Goal: Task Accomplishment & Management: Use online tool/utility

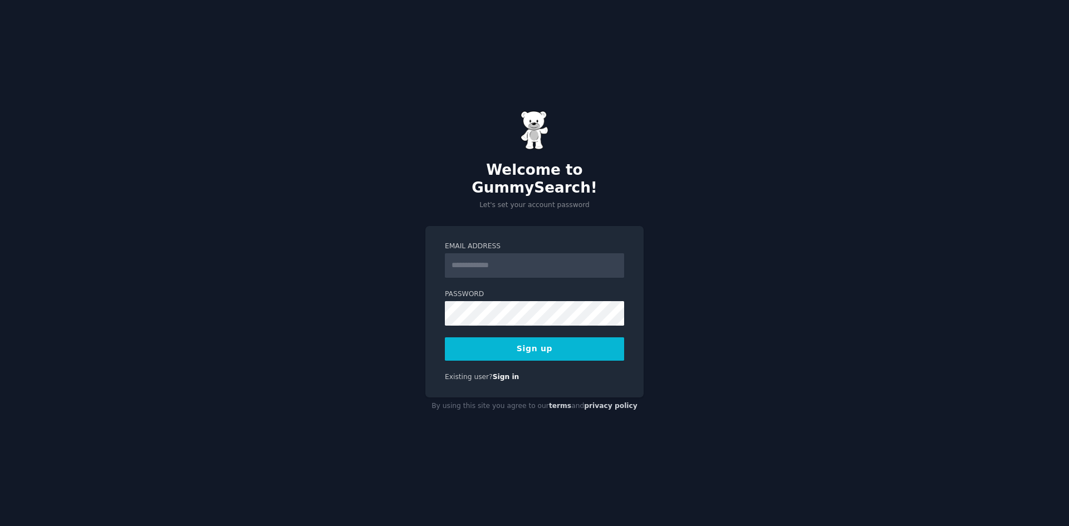
click at [532, 254] on input "Email Address" at bounding box center [534, 265] width 179 height 24
type input "**********"
click at [573, 349] on button "Sign up" at bounding box center [534, 348] width 179 height 23
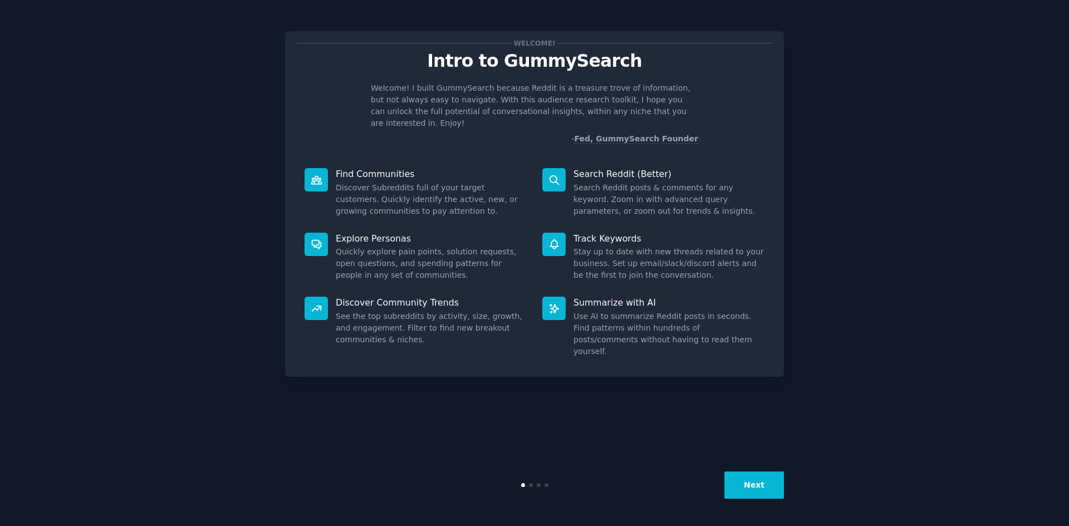
click at [772, 495] on button "Next" at bounding box center [754, 485] width 60 height 27
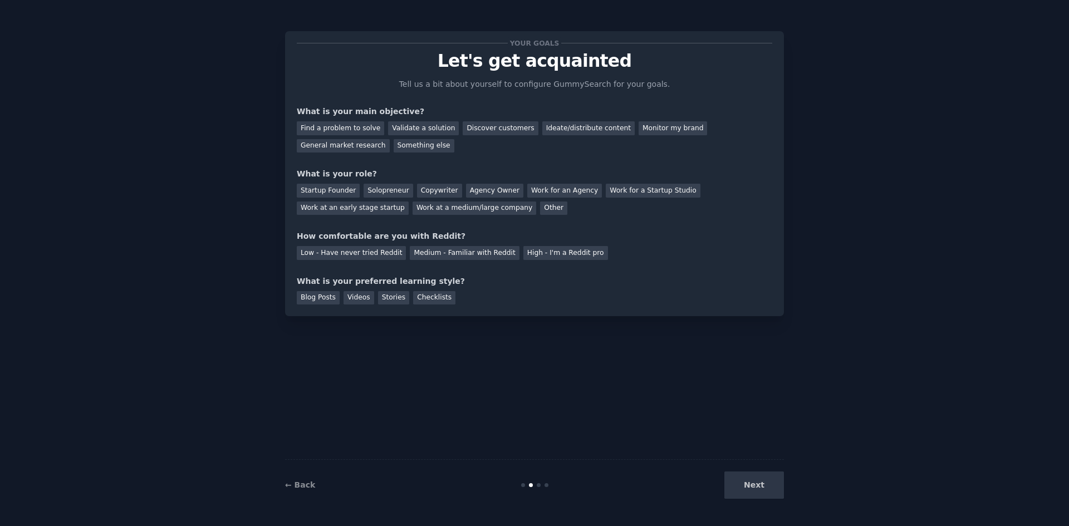
click at [772, 494] on div "Next" at bounding box center [700, 485] width 166 height 27
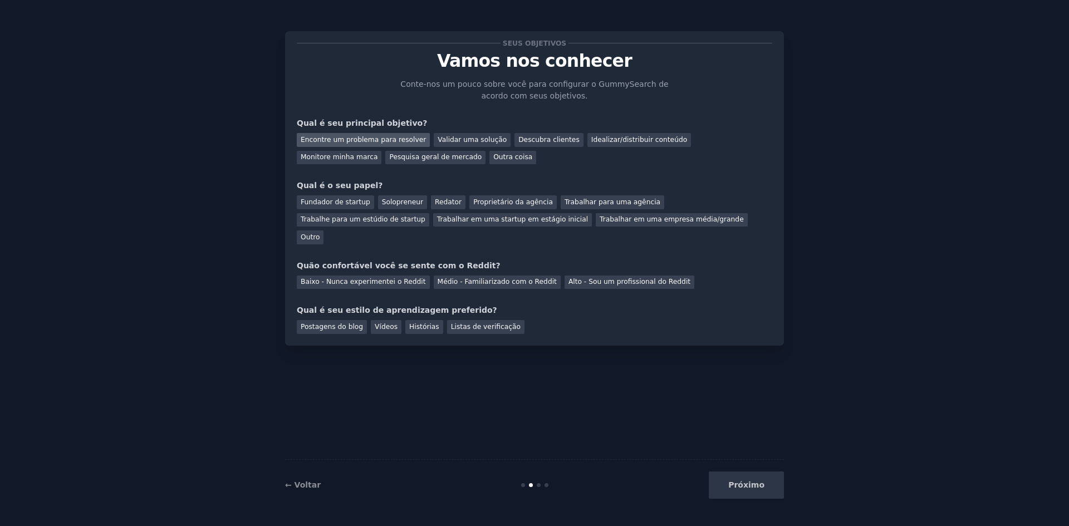
click at [349, 144] on font "Encontre um problema para resolver" at bounding box center [363, 140] width 125 height 8
click at [325, 202] on font "Fundador de startup" at bounding box center [336, 202] width 70 height 8
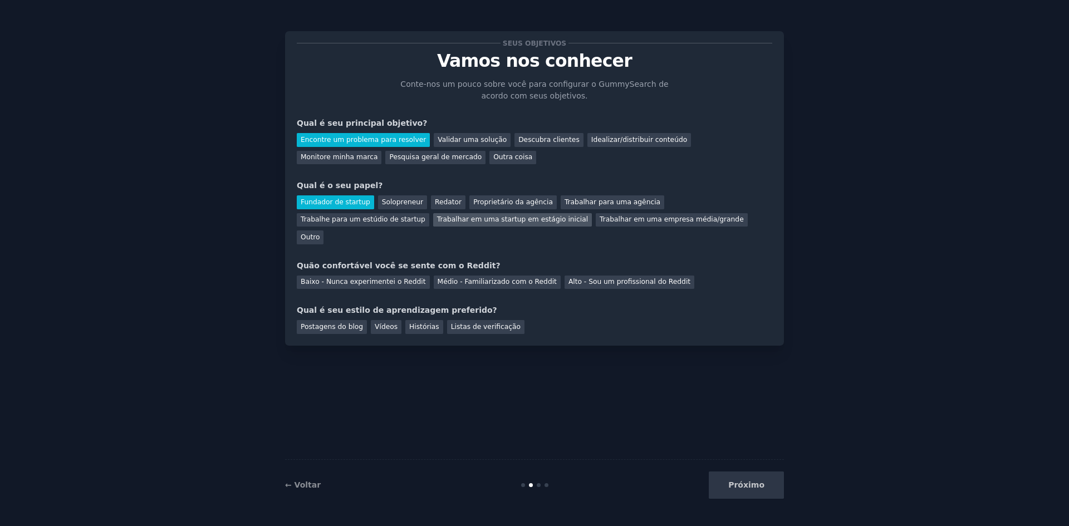
click at [437, 219] on font "Trabalhar em uma startup em estágio inicial" at bounding box center [512, 219] width 151 height 8
click at [340, 200] on font "Fundador de startup" at bounding box center [336, 202] width 70 height 8
click at [481, 278] on font "Médio - Familiarizado com o Reddit" at bounding box center [497, 282] width 119 height 8
click at [377, 323] on font "Vídeos" at bounding box center [386, 327] width 23 height 8
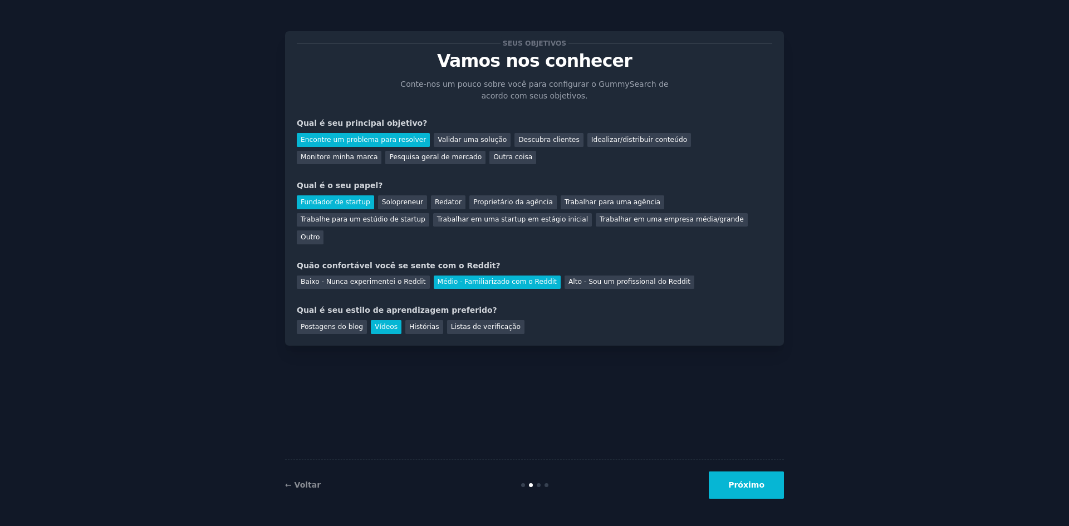
click at [756, 482] on font "Próximo" at bounding box center [746, 484] width 36 height 9
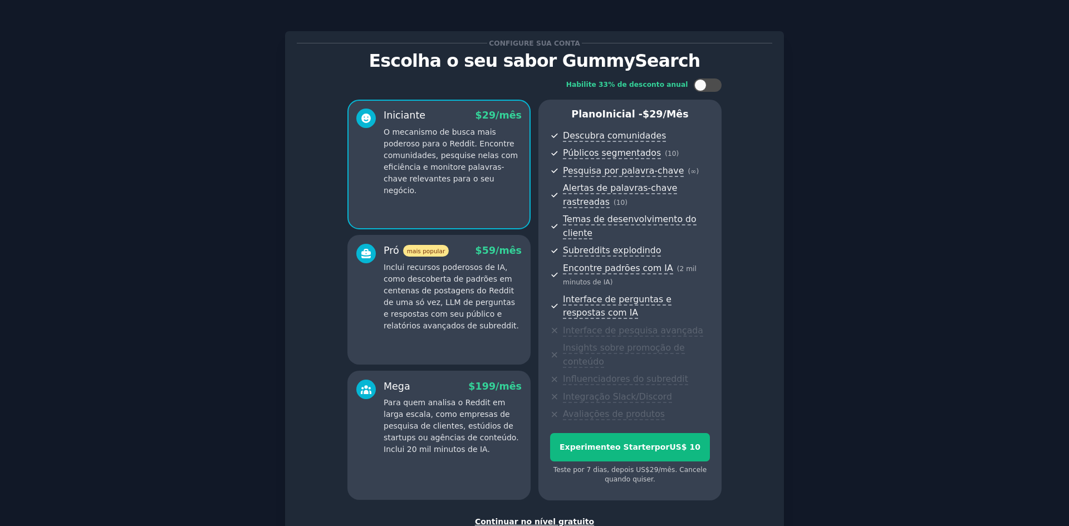
click at [540, 517] on font "Continuar no nível gratuito" at bounding box center [534, 521] width 119 height 9
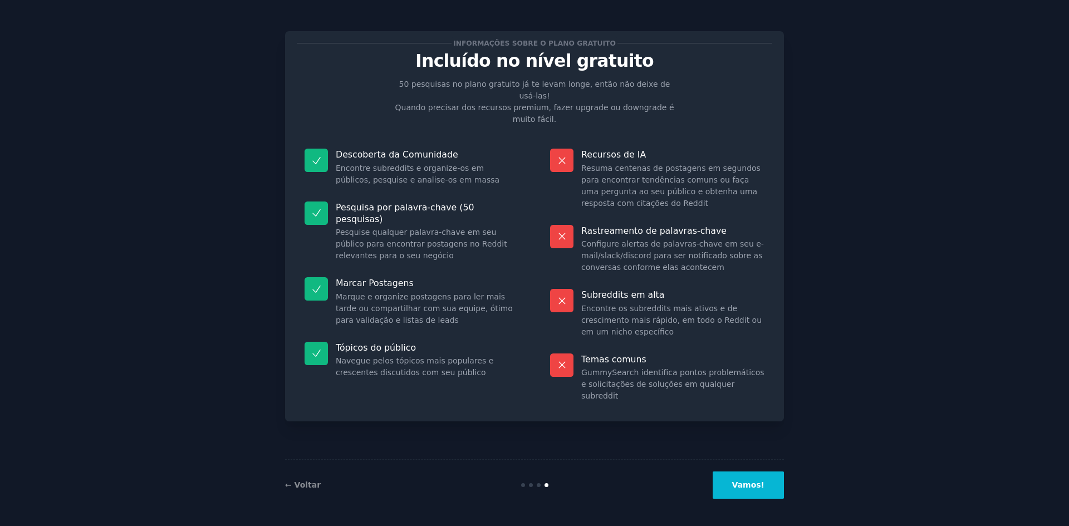
click at [743, 486] on font "Vamos!" at bounding box center [748, 484] width 32 height 9
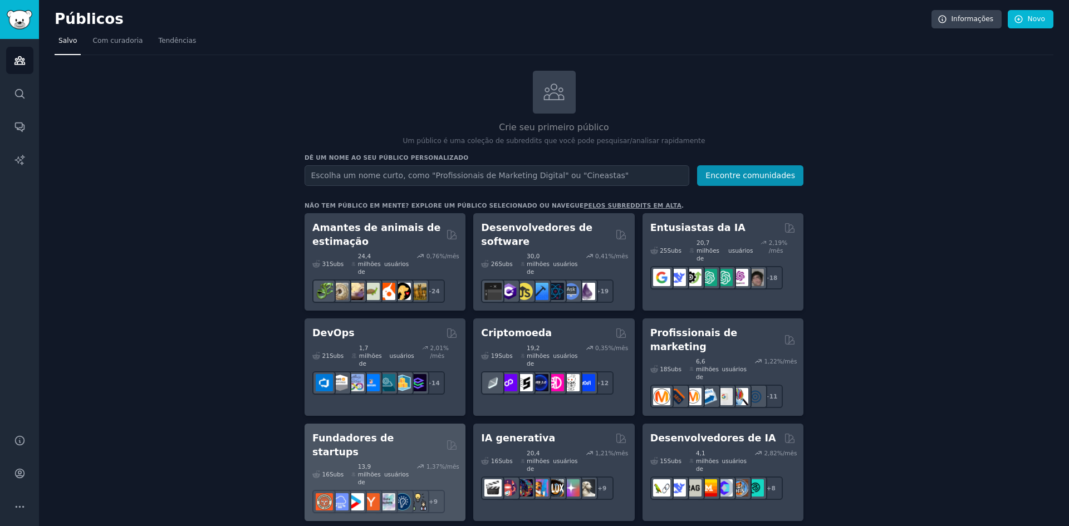
click at [391, 433] on font "Fundadores de startups" at bounding box center [352, 445] width 81 height 25
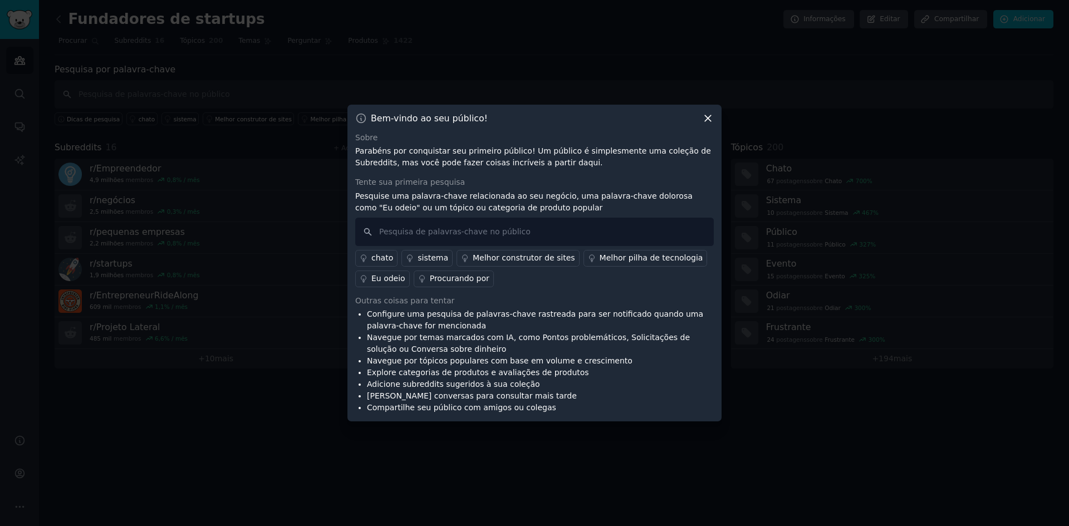
click at [709, 116] on icon at bounding box center [708, 118] width 6 height 6
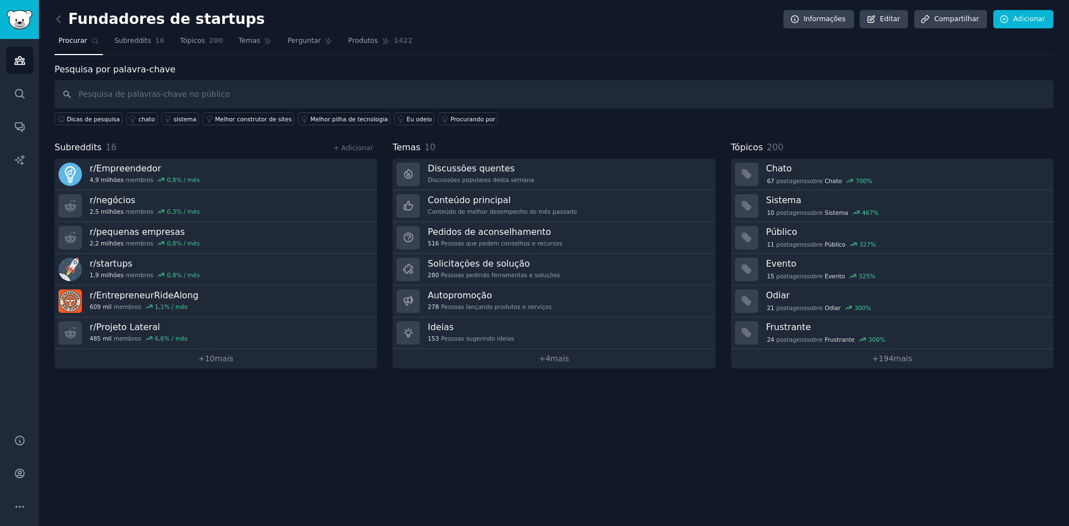
click at [53, 16] on div "Fundadores de startups Informações Editar Compartilhar Adicionar Procurar Subre…" at bounding box center [554, 263] width 1030 height 526
click at [61, 19] on icon at bounding box center [59, 19] width 12 height 12
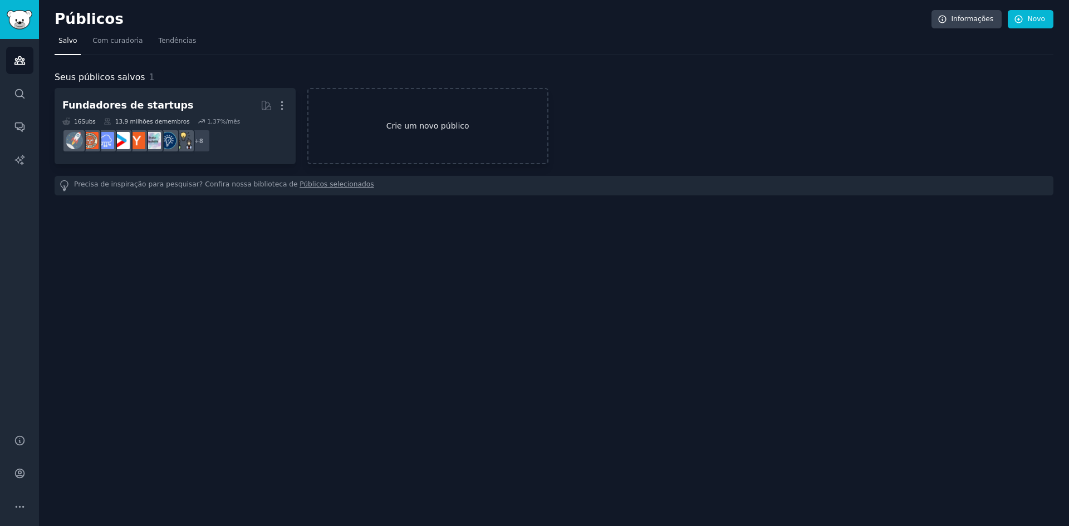
click at [441, 134] on link "Crie um novo público" at bounding box center [427, 126] width 241 height 76
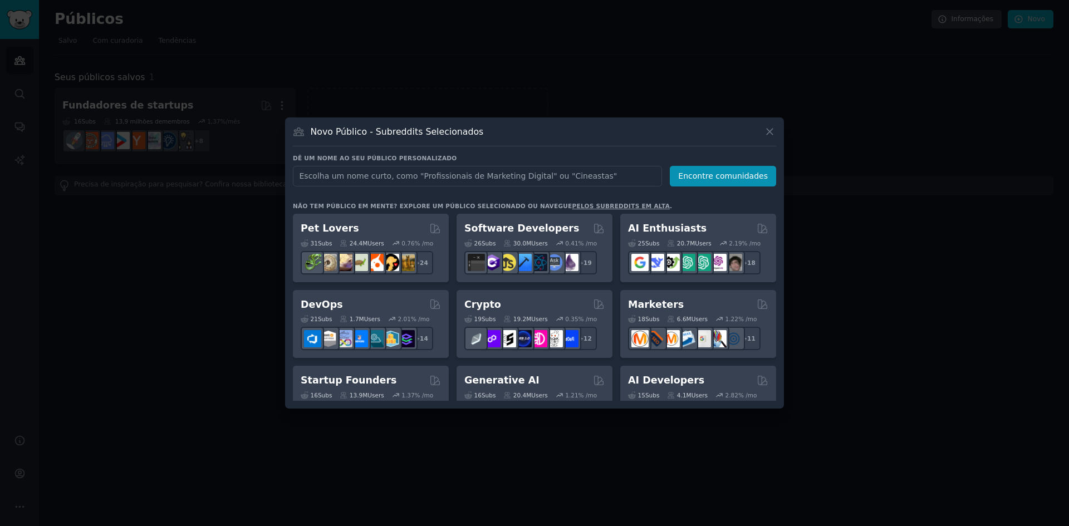
click at [453, 180] on input "text" at bounding box center [477, 176] width 369 height 21
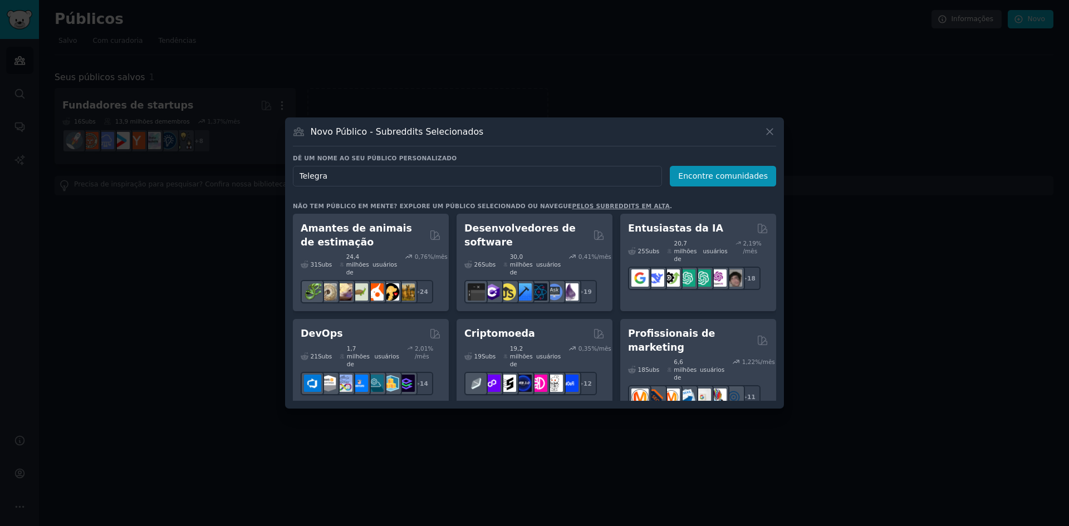
type input "Telegram"
click button "Encontre comunidades" at bounding box center [723, 176] width 106 height 21
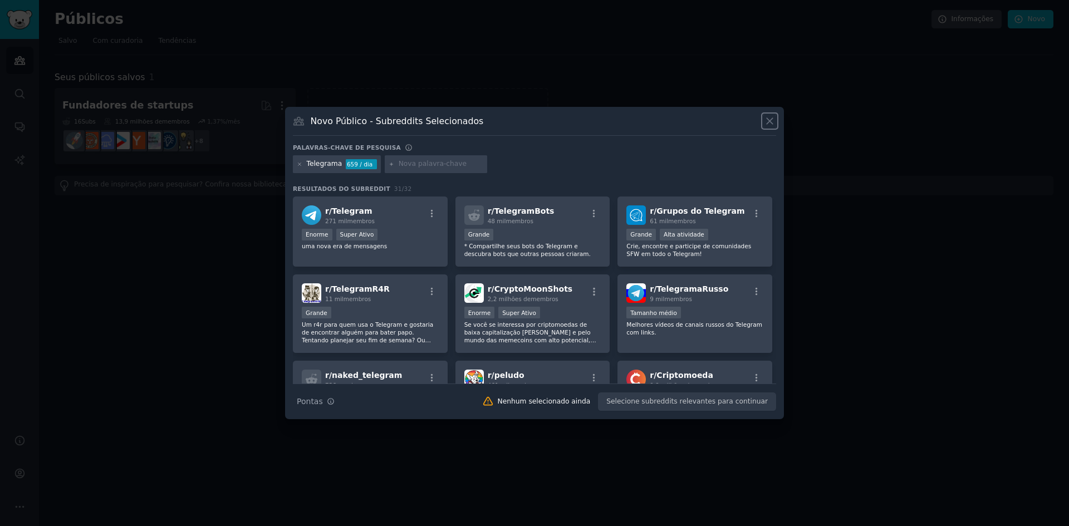
click at [774, 124] on icon at bounding box center [770, 121] width 12 height 12
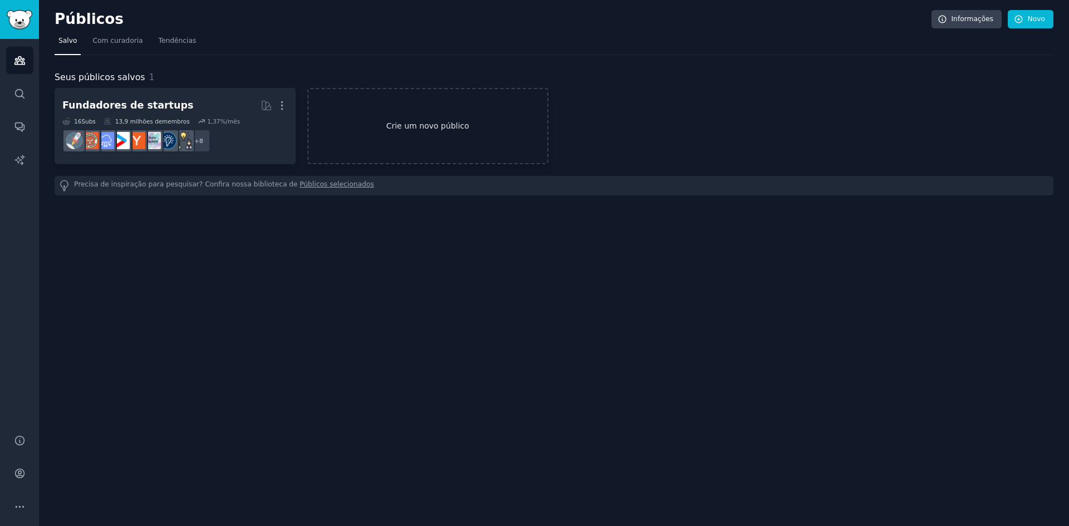
click at [447, 123] on font "Crie um novo público" at bounding box center [427, 125] width 83 height 9
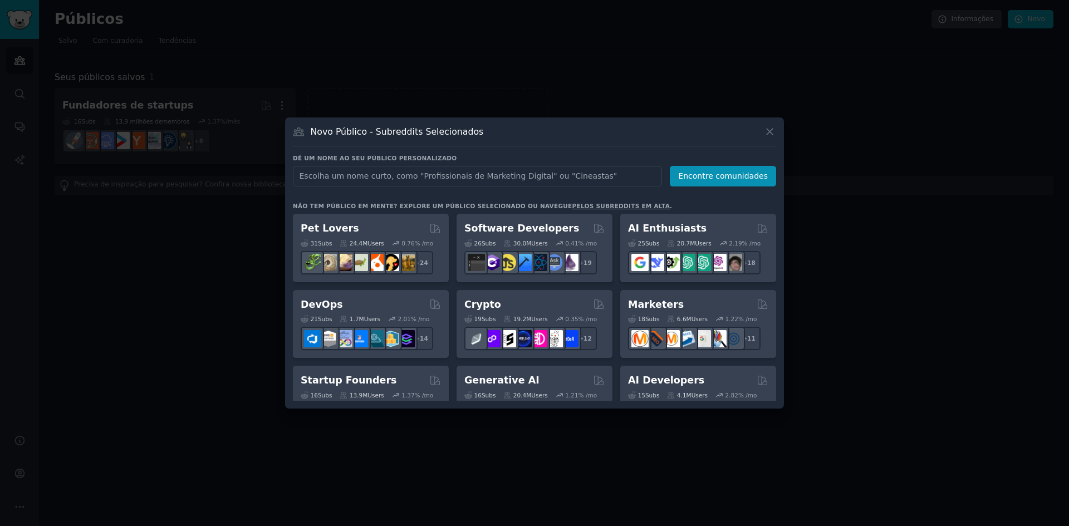
click at [454, 182] on input "text" at bounding box center [477, 176] width 369 height 21
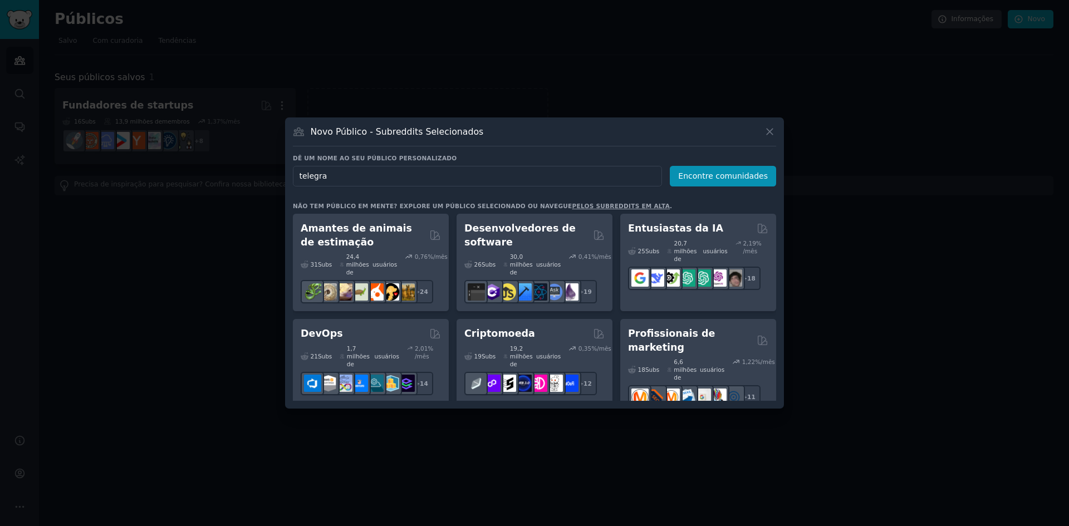
type input "telegram"
click at [566, 178] on input "telegram" at bounding box center [477, 176] width 369 height 21
click button "Encontre comunidades" at bounding box center [723, 176] width 106 height 21
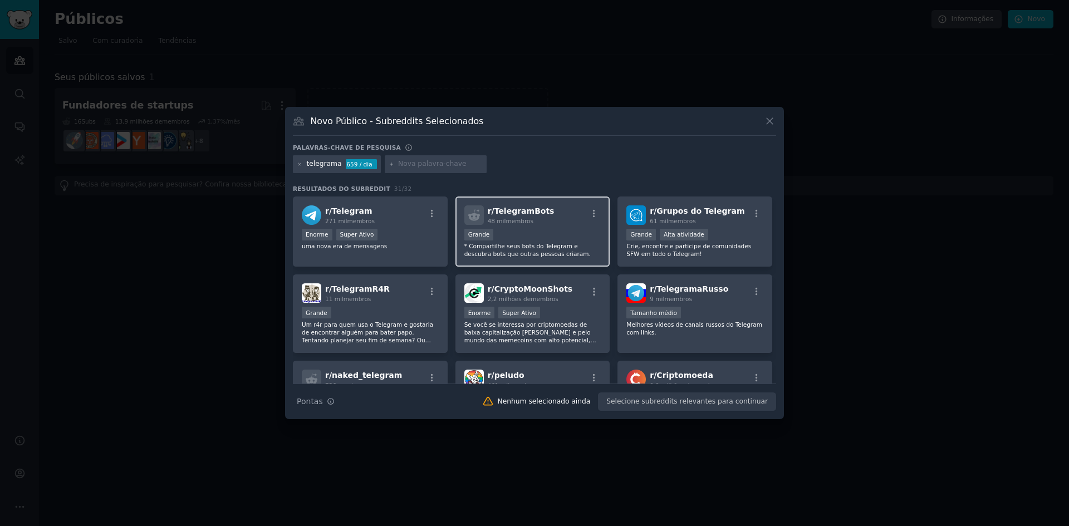
click at [535, 232] on div "10.000 - 100.000 membros Grande" at bounding box center [532, 236] width 137 height 14
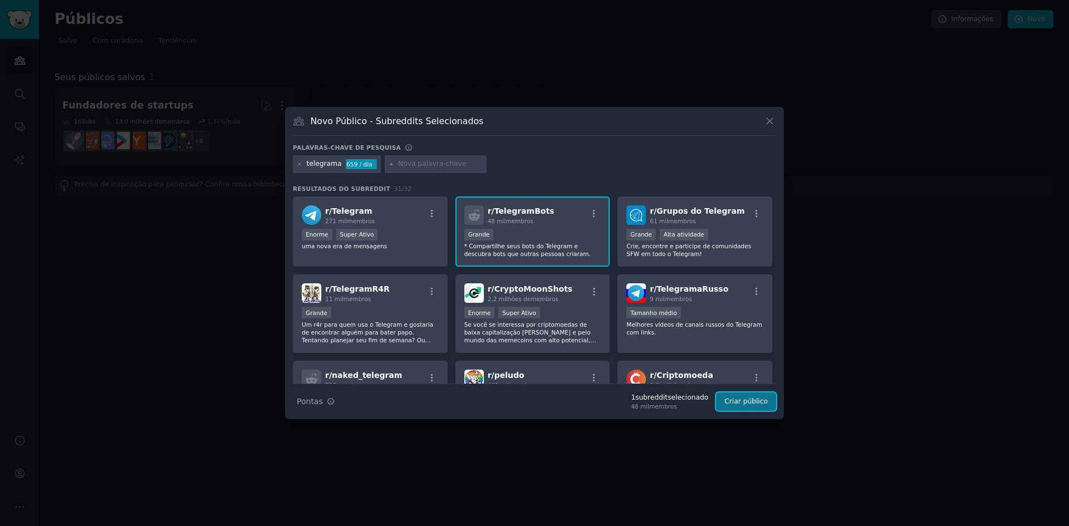
click at [751, 404] on font "Criar público" at bounding box center [745, 402] width 43 height 8
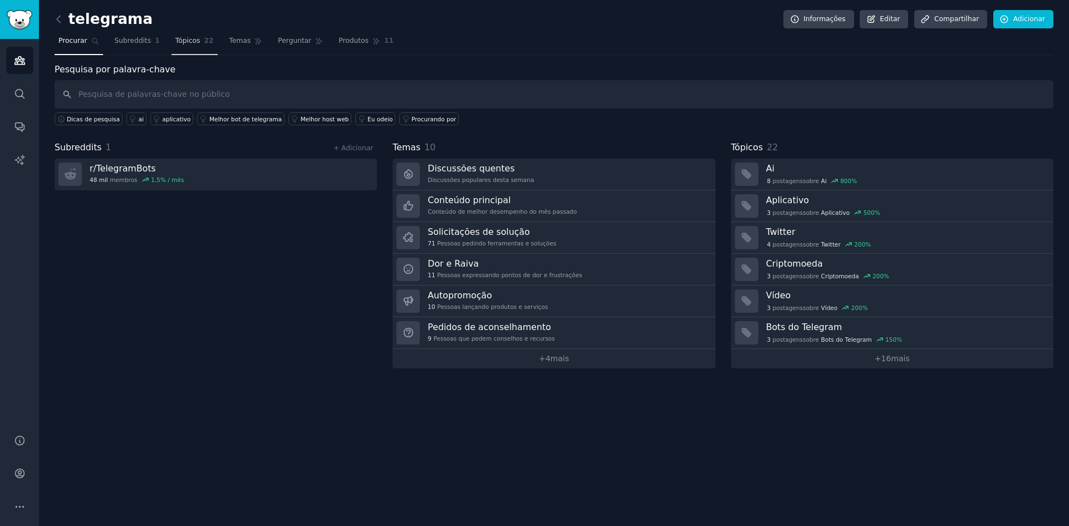
click at [192, 44] on font "Tópicos" at bounding box center [187, 41] width 25 height 8
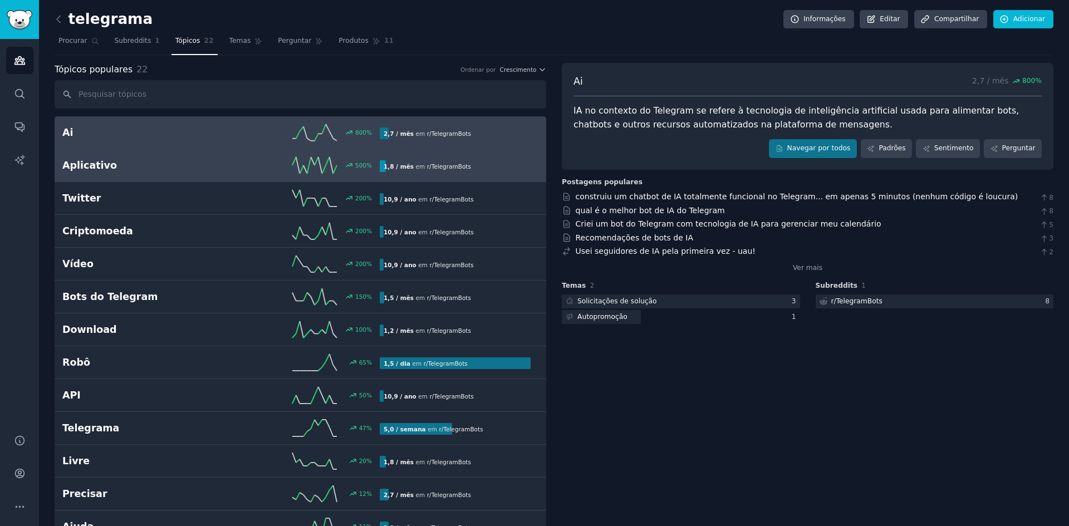
click at [228, 169] on div "500 %" at bounding box center [300, 165] width 159 height 17
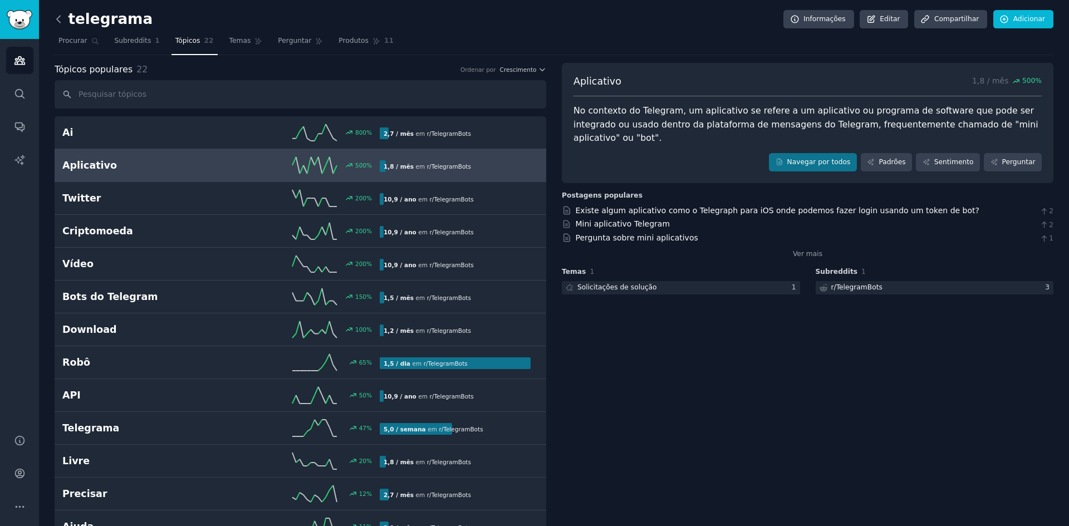
click at [61, 18] on icon at bounding box center [59, 19] width 12 height 12
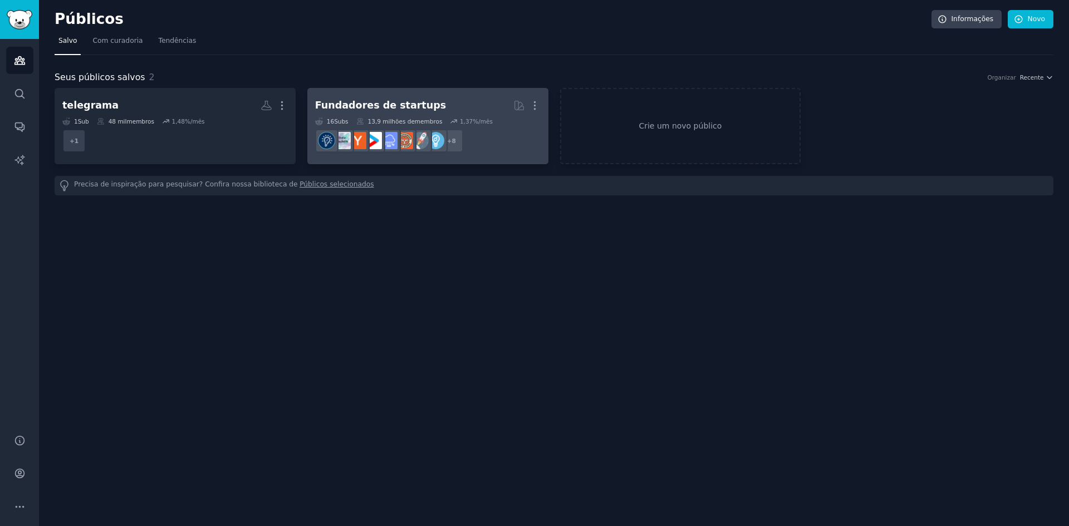
click at [472, 115] on div "Fundadores de startups Mais 16 Subs ​ 13,9 milhões de membros 1,37 %/mês + 8" at bounding box center [427, 126] width 225 height 61
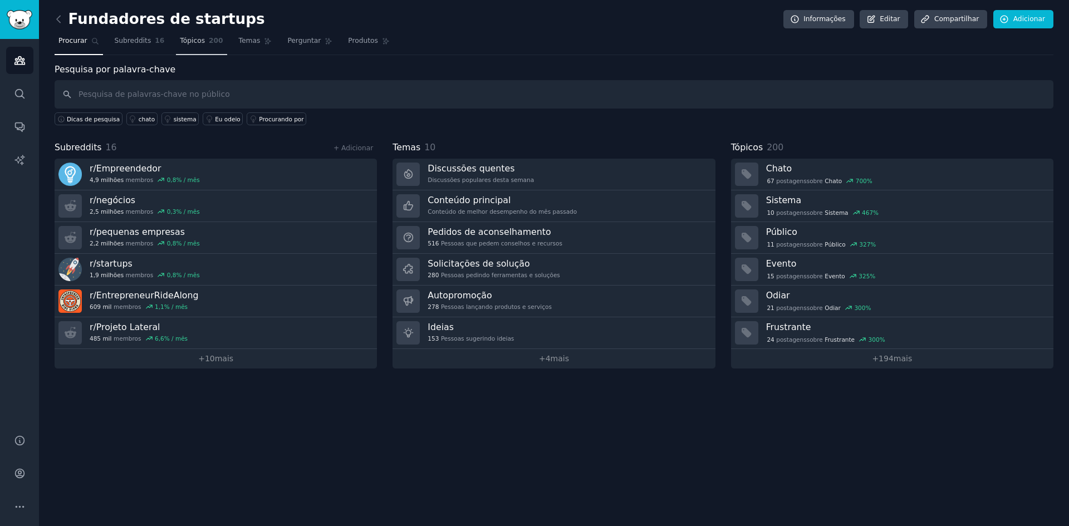
click at [194, 43] on font "Tópicos" at bounding box center [192, 41] width 25 height 8
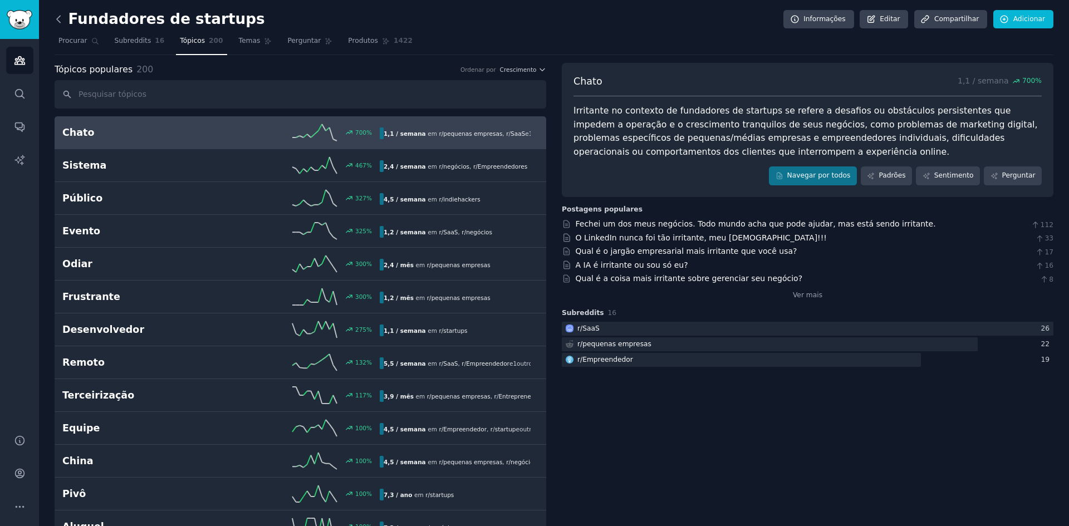
click at [57, 18] on icon at bounding box center [58, 19] width 3 height 7
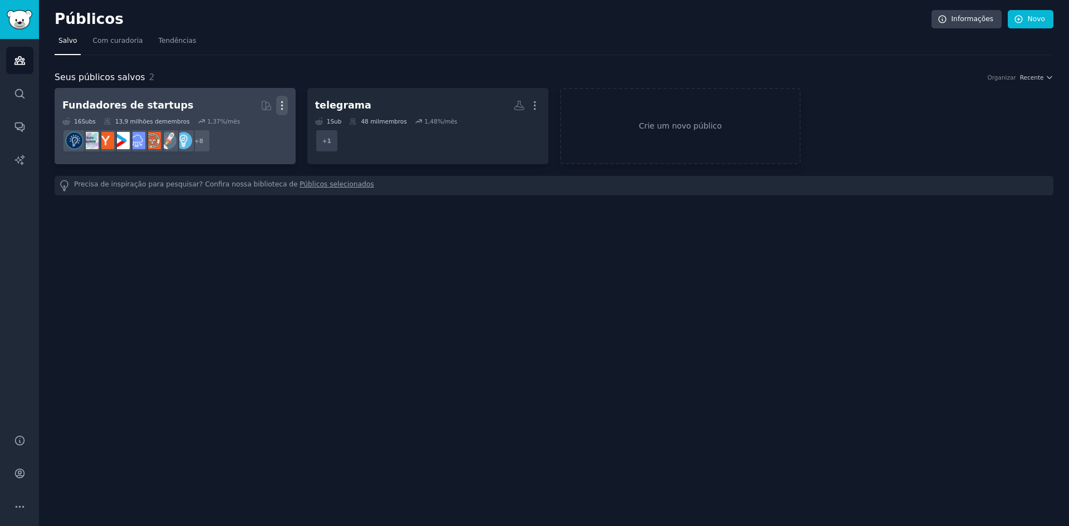
click at [283, 104] on icon "button" at bounding box center [282, 106] width 12 height 12
click at [253, 130] on p "Delete" at bounding box center [252, 129] width 26 height 12
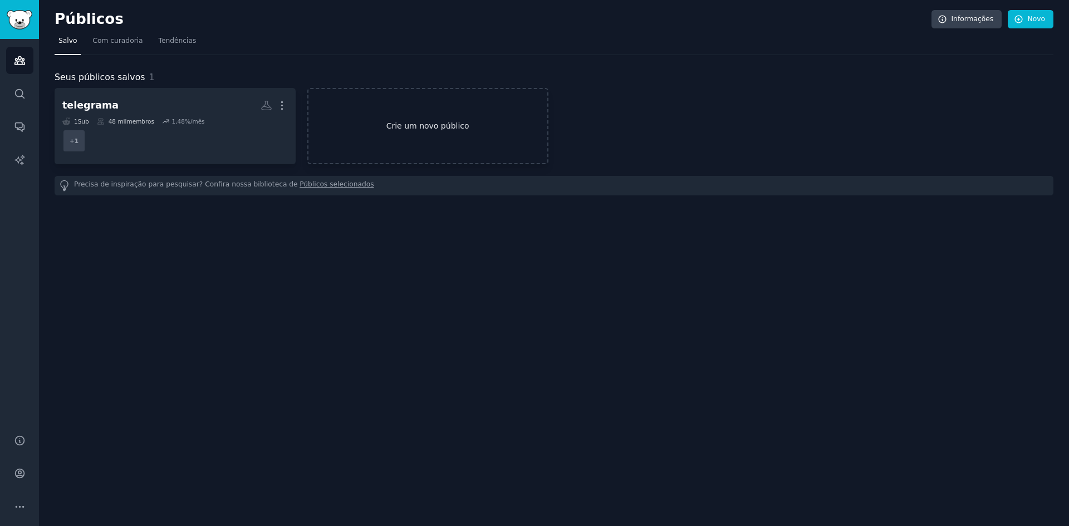
click at [414, 121] on font "Crie um novo público" at bounding box center [427, 125] width 83 height 9
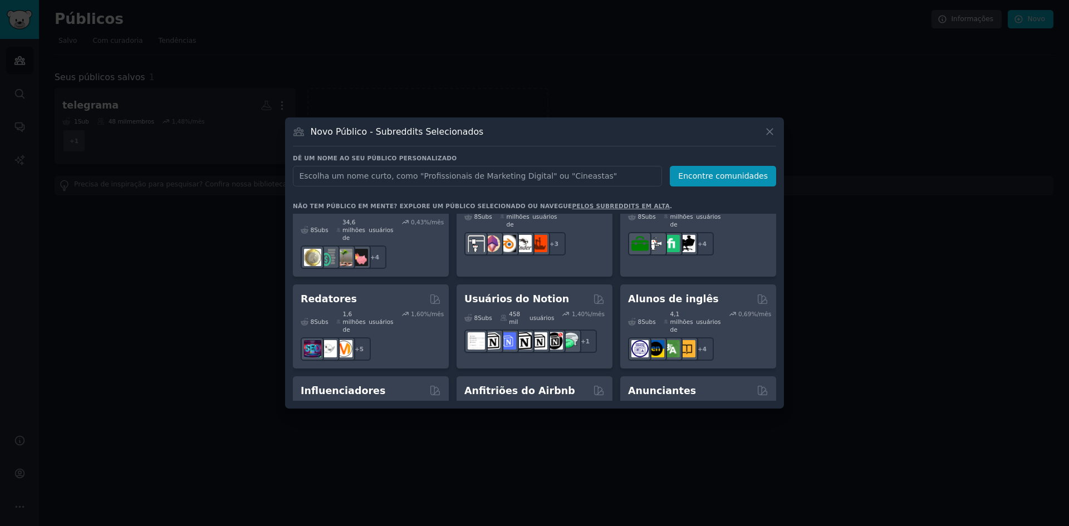
scroll to position [821, 0]
click at [671, 386] on font "Anunciantes" at bounding box center [662, 391] width 68 height 11
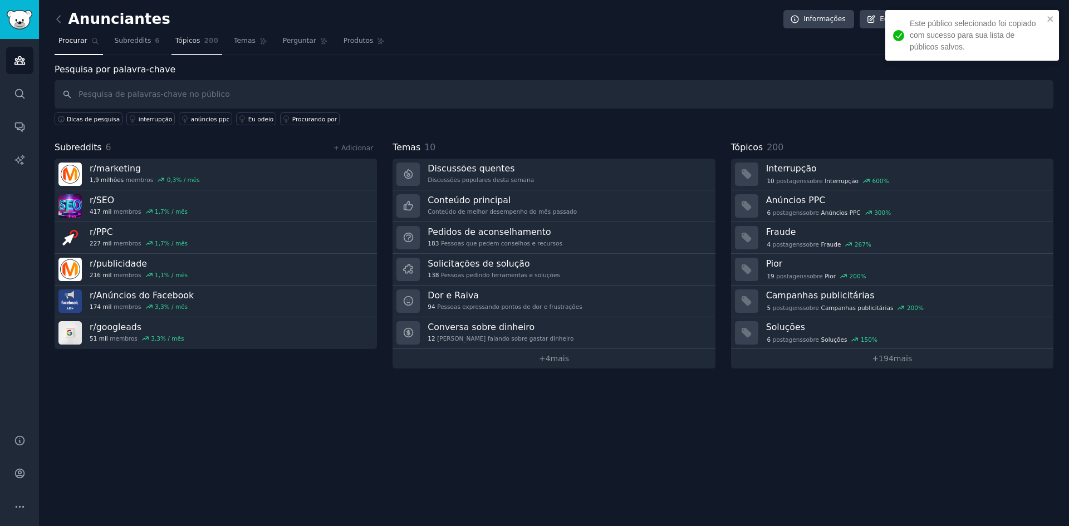
click at [204, 41] on font "200" at bounding box center [211, 41] width 14 height 8
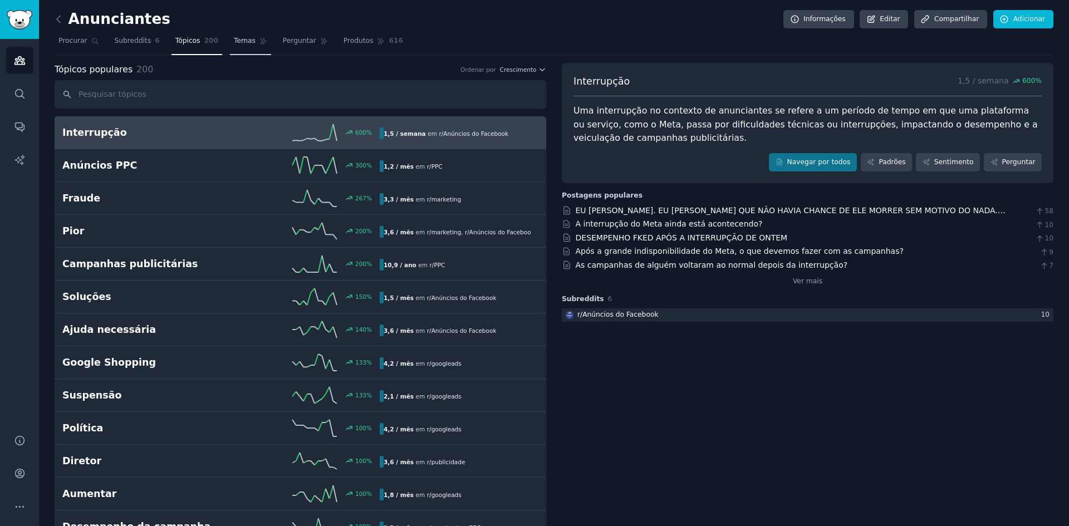
click at [243, 43] on link "Temas" at bounding box center [250, 43] width 41 height 23
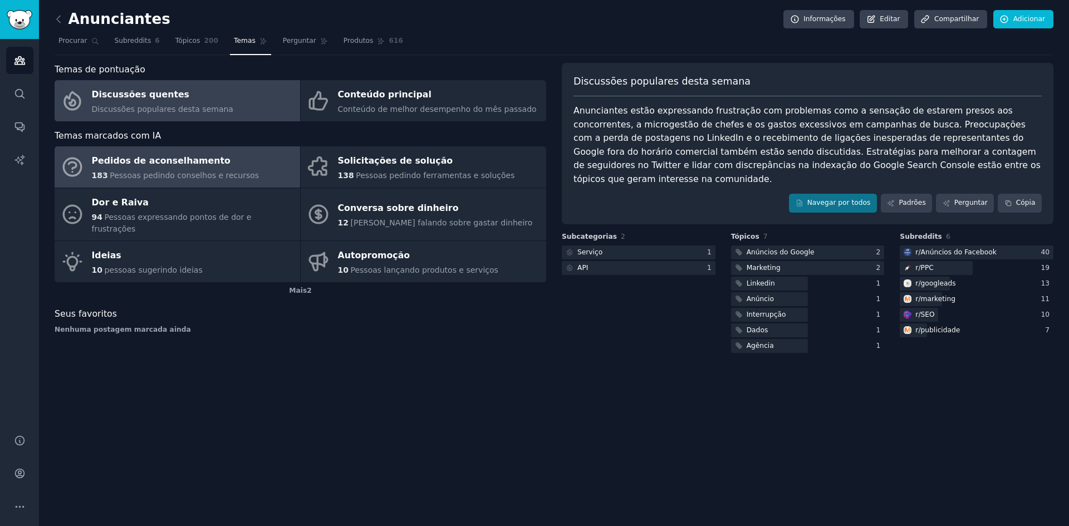
click at [251, 175] on link "Pedidos de aconselhamento 183 Pessoas pedindo conselhos e recursos" at bounding box center [178, 166] width 246 height 41
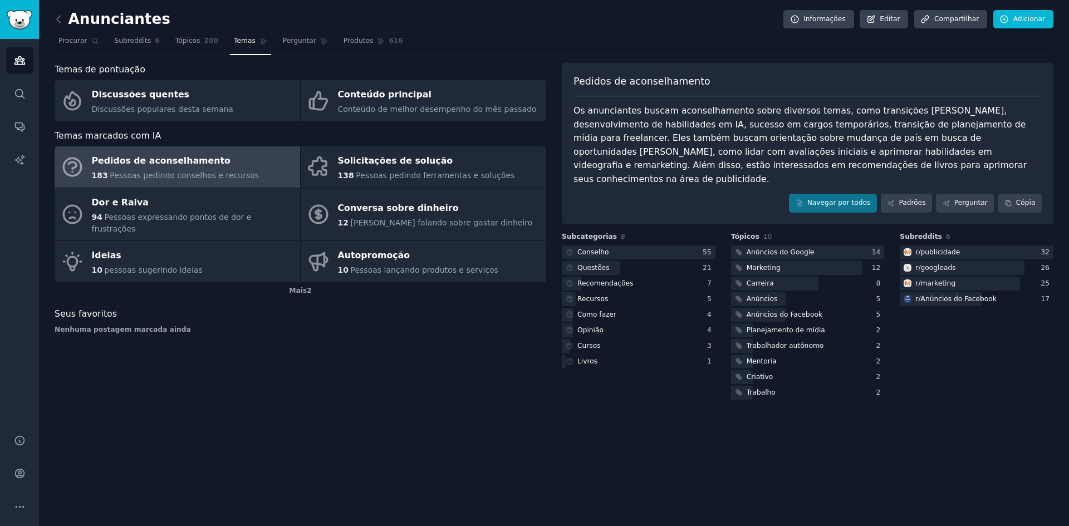
drag, startPoint x: 1015, startPoint y: 132, endPoint x: 456, endPoint y: 379, distance: 611.0
click at [456, 379] on div "Temas de pontuação Discussões quentes Discussões populares [PERSON_NAME] Conteú…" at bounding box center [301, 232] width 492 height 339
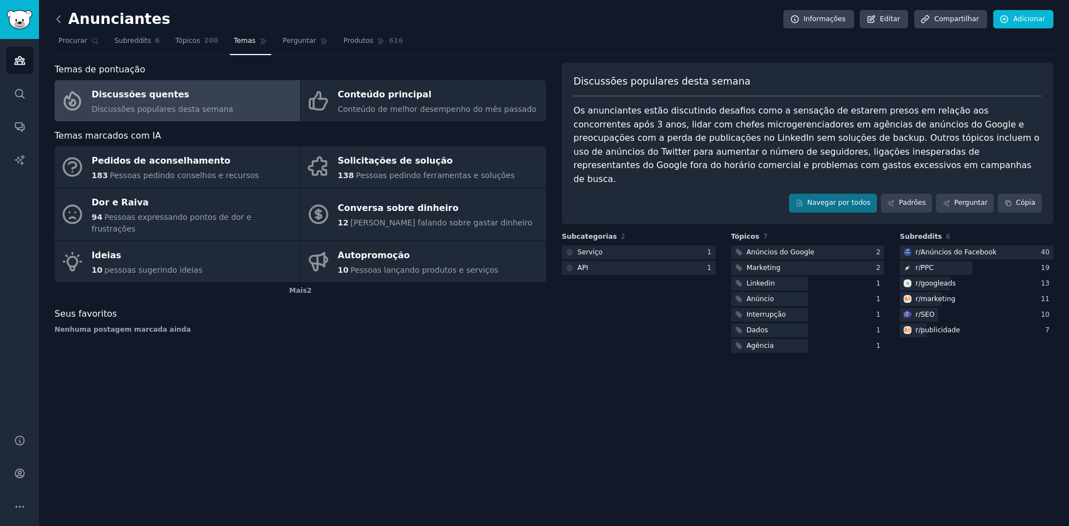
click at [62, 14] on icon at bounding box center [59, 19] width 12 height 12
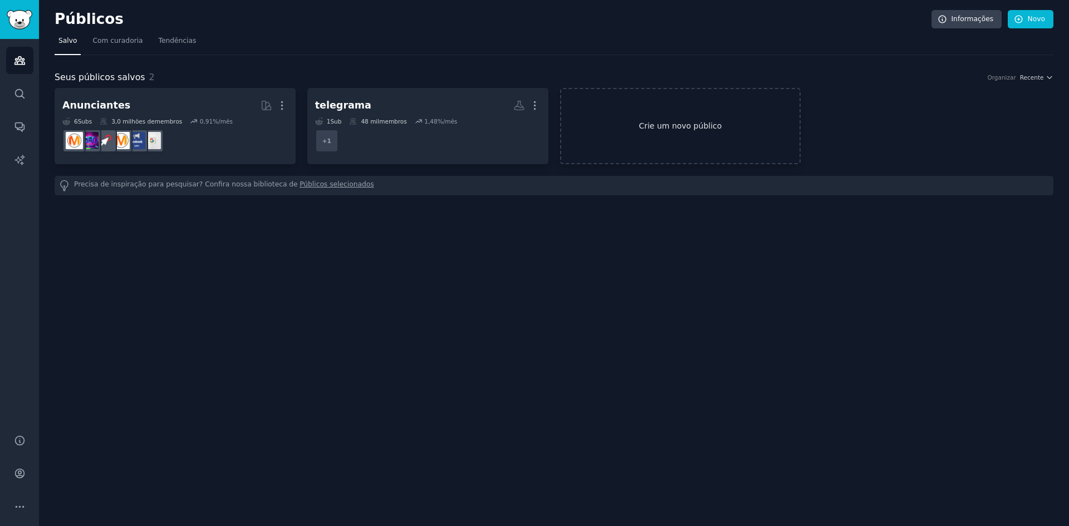
click at [673, 129] on font "Crie um novo público" at bounding box center [680, 125] width 83 height 9
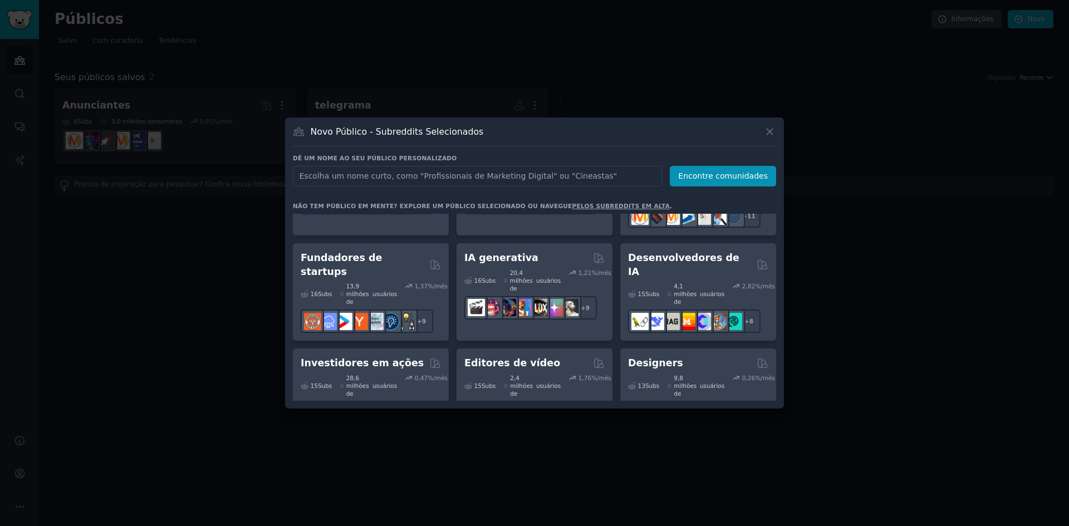
scroll to position [183, 0]
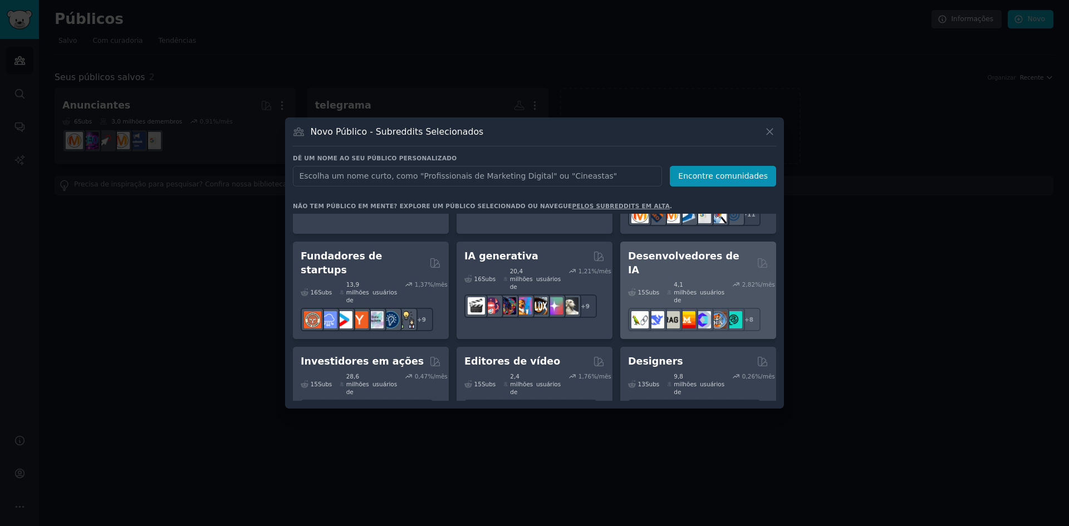
click at [690, 251] on font "Desenvolvedores de IA" at bounding box center [683, 263] width 111 height 25
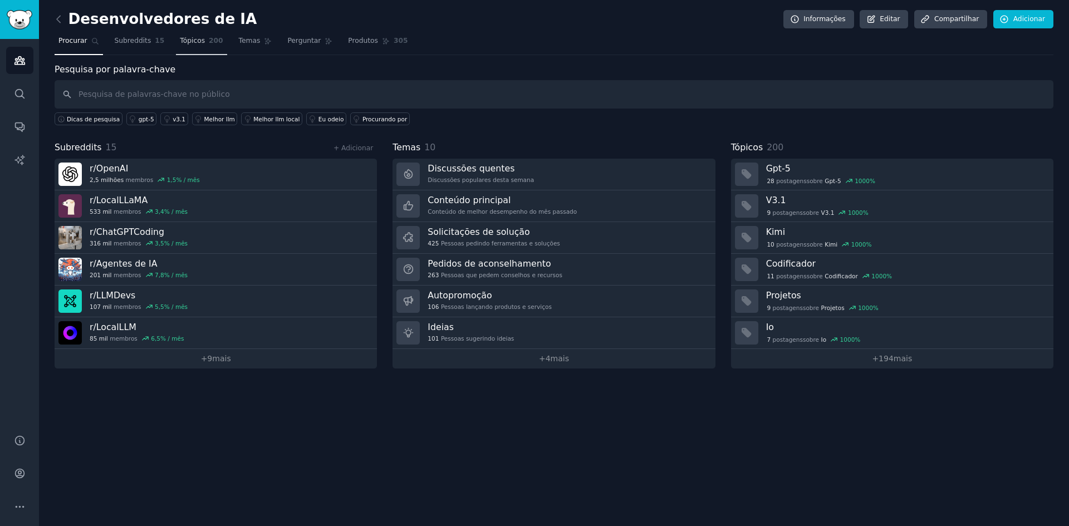
click at [198, 37] on link "Tópicos 200" at bounding box center [201, 43] width 51 height 23
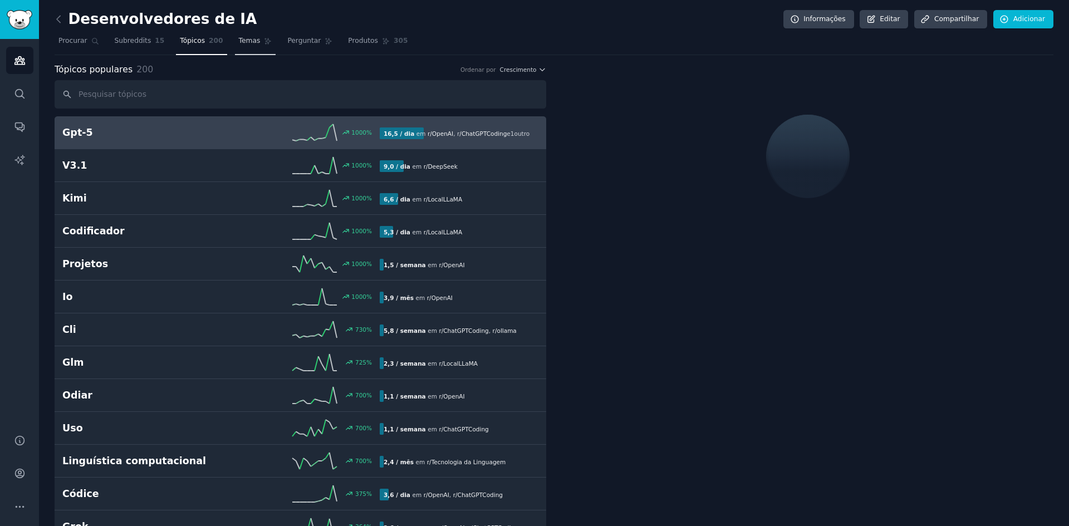
click at [241, 46] on link "Temas" at bounding box center [255, 43] width 41 height 23
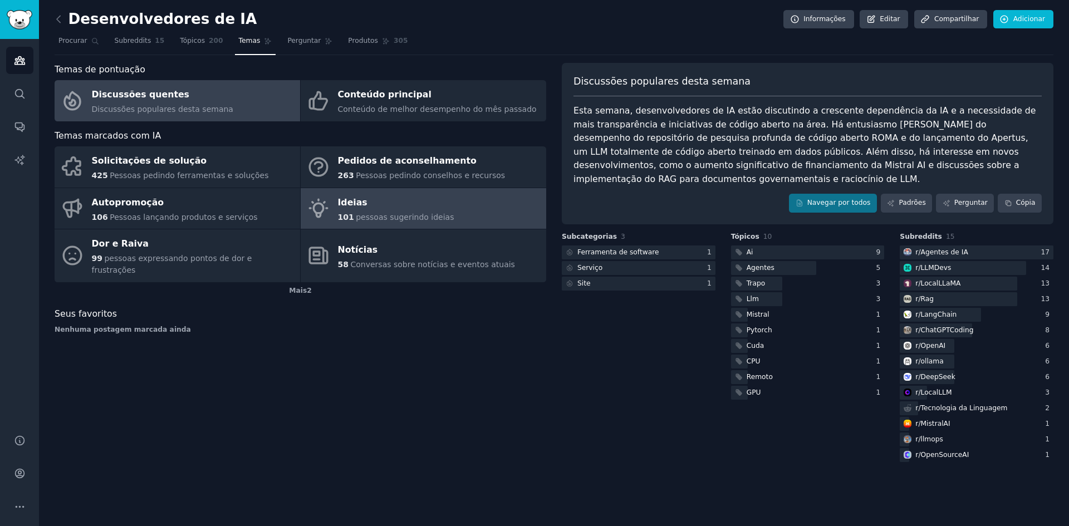
click at [384, 195] on div "Ideias" at bounding box center [396, 203] width 116 height 18
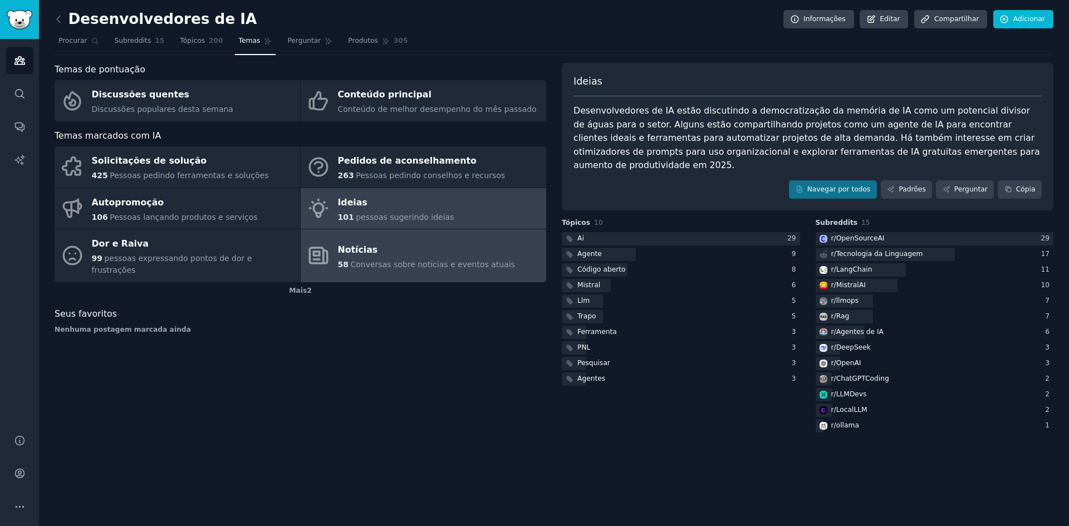
click at [386, 244] on div "Notícias" at bounding box center [426, 250] width 177 height 18
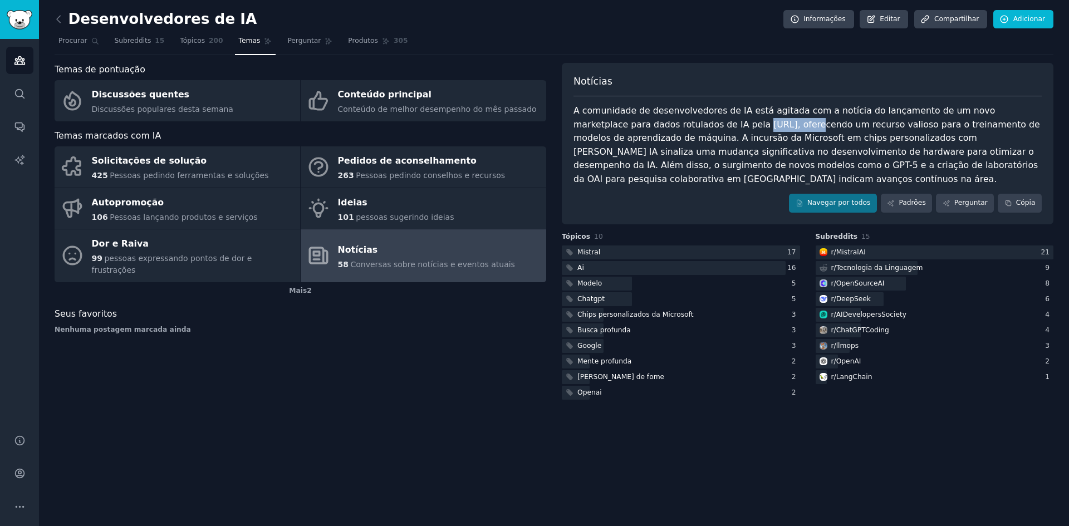
drag, startPoint x: 661, startPoint y: 127, endPoint x: 702, endPoint y: 120, distance: 41.3
click at [702, 120] on font "A comunidade de desenvolvedores de IA está agitada com a notícia do lançamento …" at bounding box center [807, 144] width 469 height 79
copy font "[URL],"
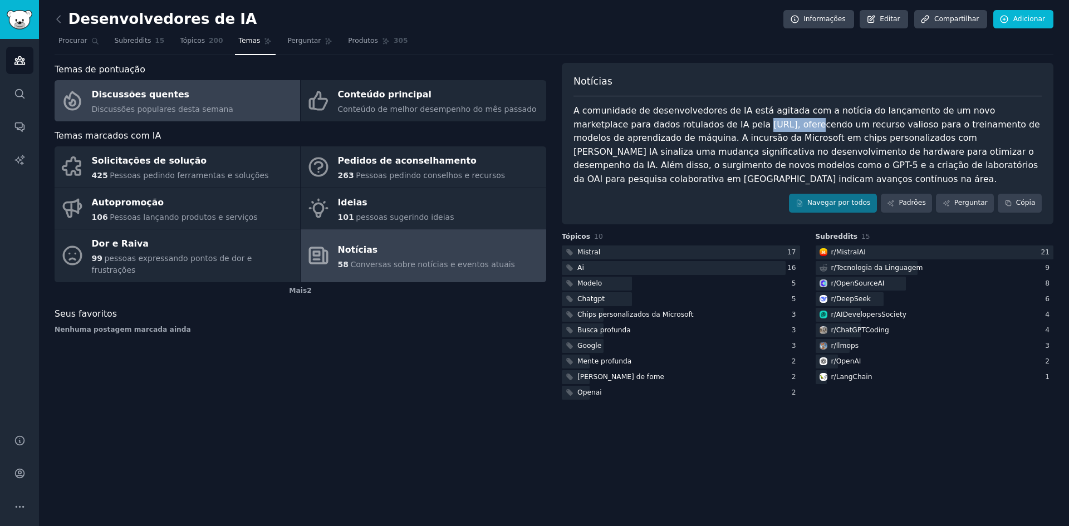
click at [196, 105] on font "Discussões populares desta semana" at bounding box center [162, 109] width 141 height 9
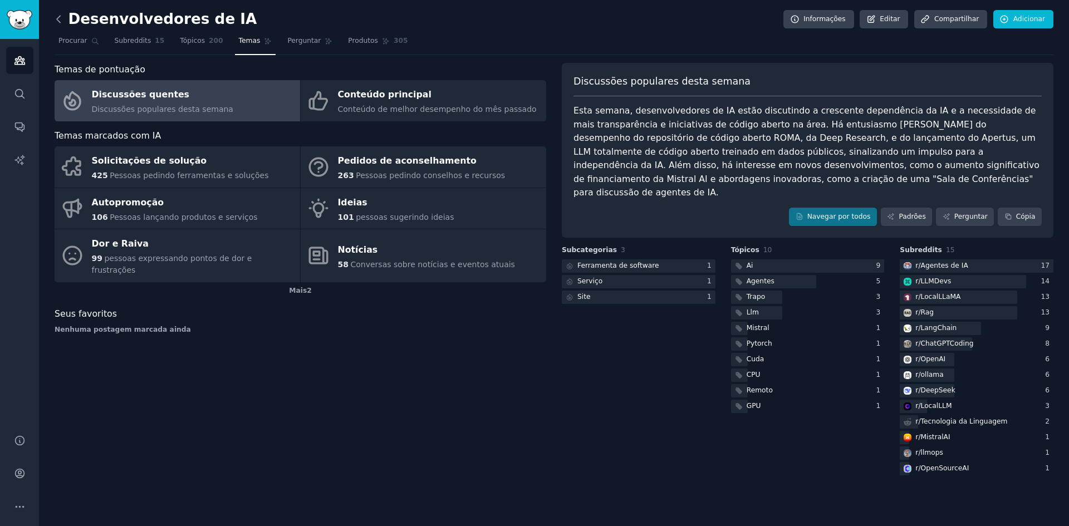
click at [58, 16] on icon at bounding box center [59, 19] width 12 height 12
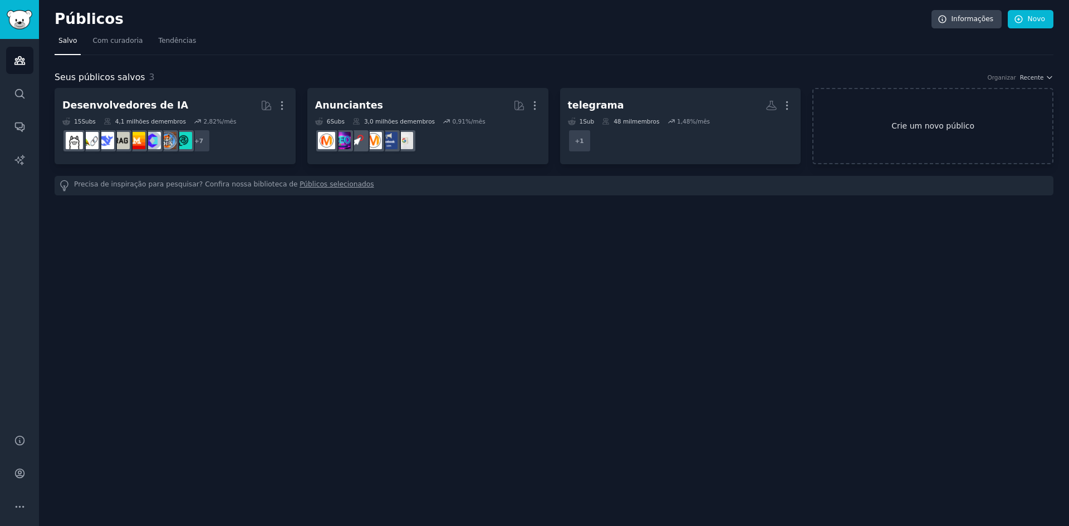
click at [910, 134] on link "Crie um novo público" at bounding box center [932, 126] width 241 height 76
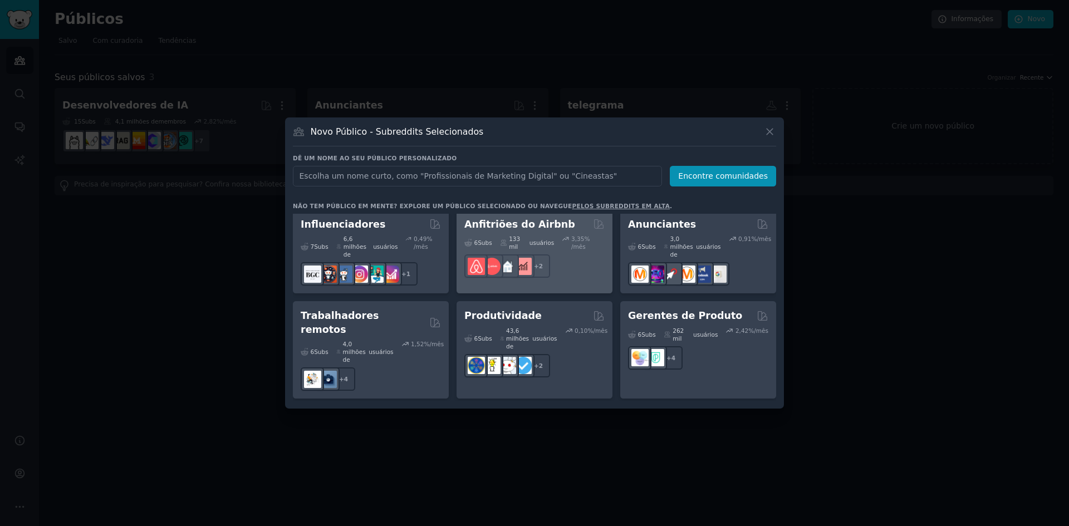
scroll to position [1004, 0]
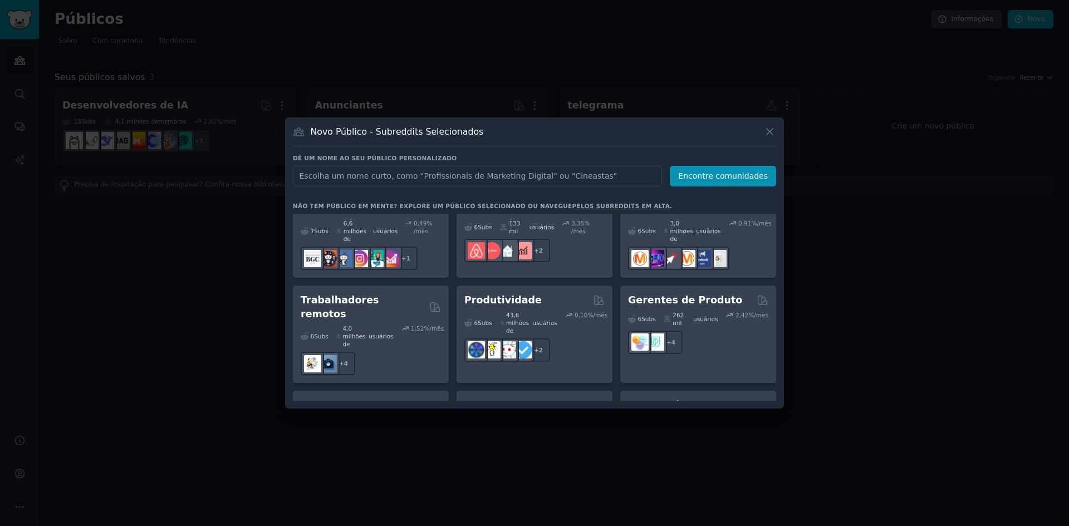
click at [557, 391] on div "Vendas B2B 5 Subs ​ 561 mil usuários 2,18 %/mês" at bounding box center [535, 436] width 156 height 90
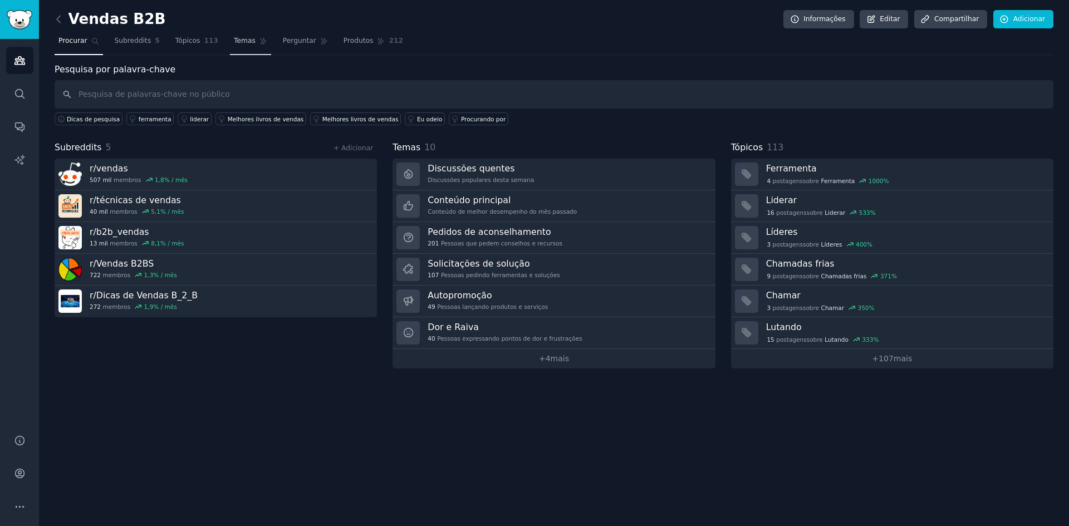
click at [236, 41] on font "Temas" at bounding box center [245, 41] width 22 height 8
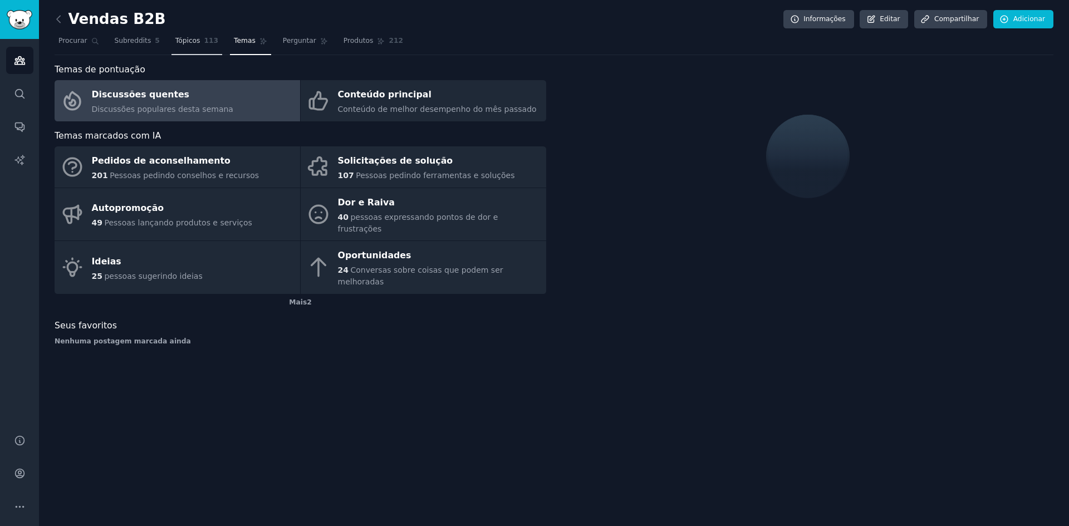
click at [188, 37] on font "Tópicos" at bounding box center [187, 41] width 25 height 8
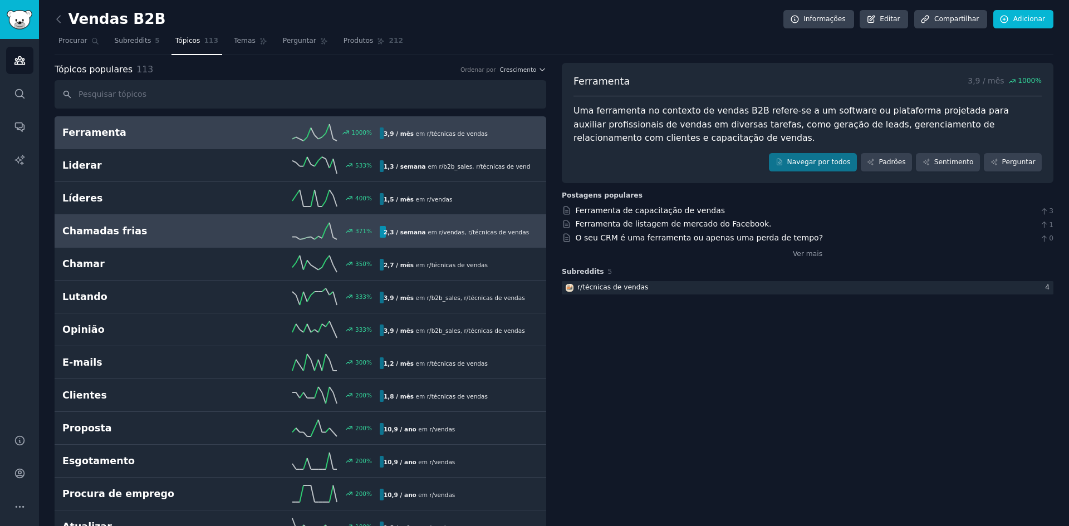
click at [289, 224] on div "371 %" at bounding box center [300, 231] width 159 height 17
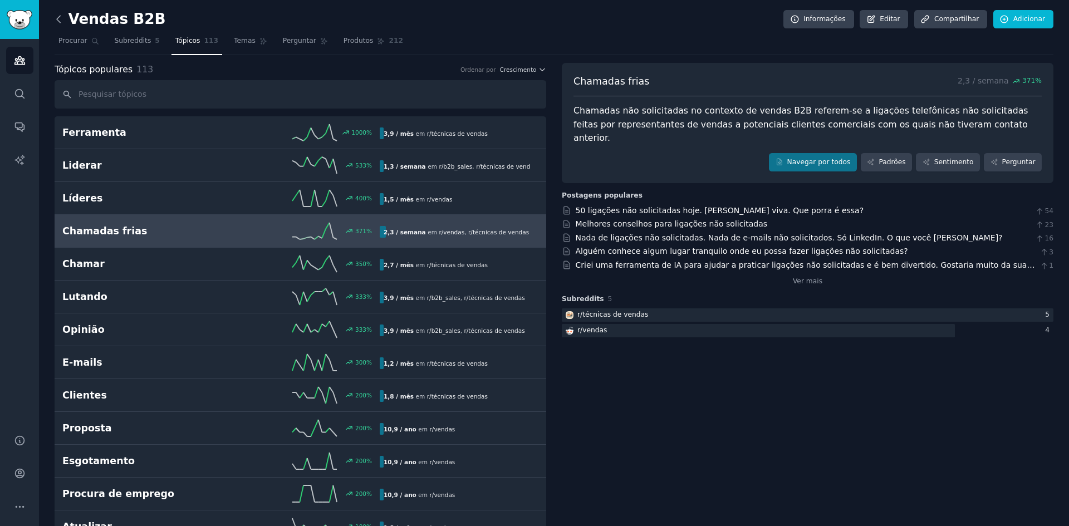
click at [57, 17] on icon at bounding box center [59, 19] width 12 height 12
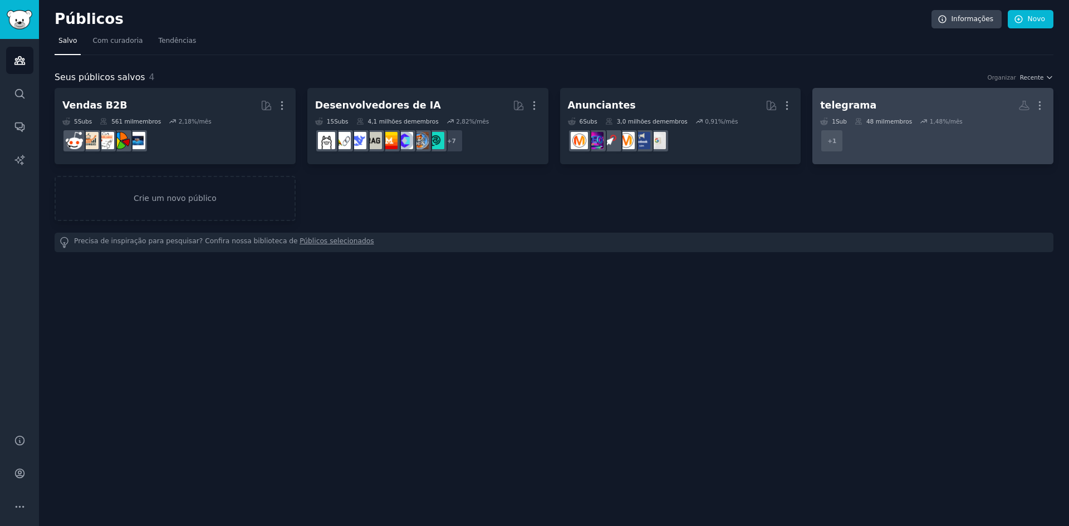
click at [942, 135] on dd "r/TelegramBots + 1" at bounding box center [932, 140] width 225 height 31
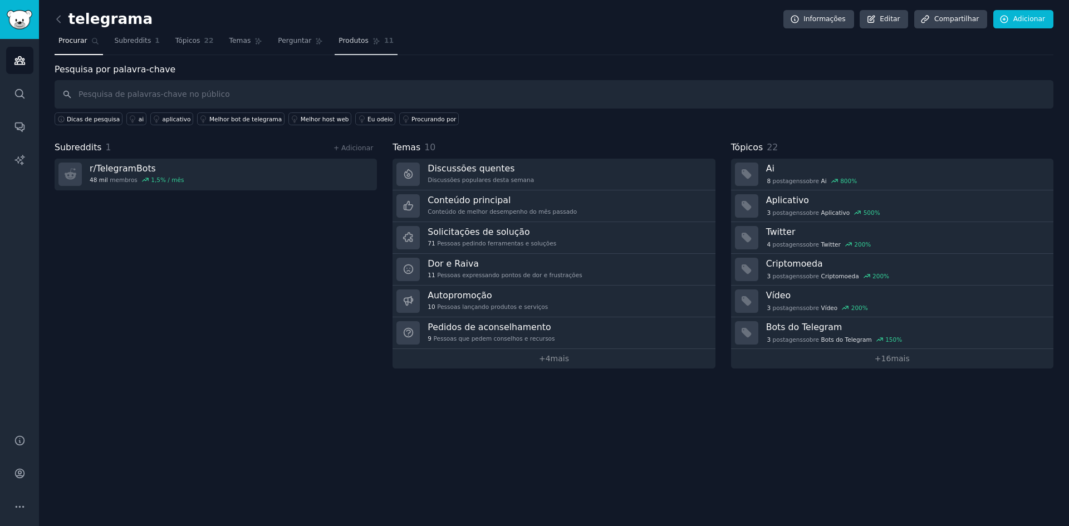
click at [342, 38] on font "Produtos" at bounding box center [354, 41] width 30 height 8
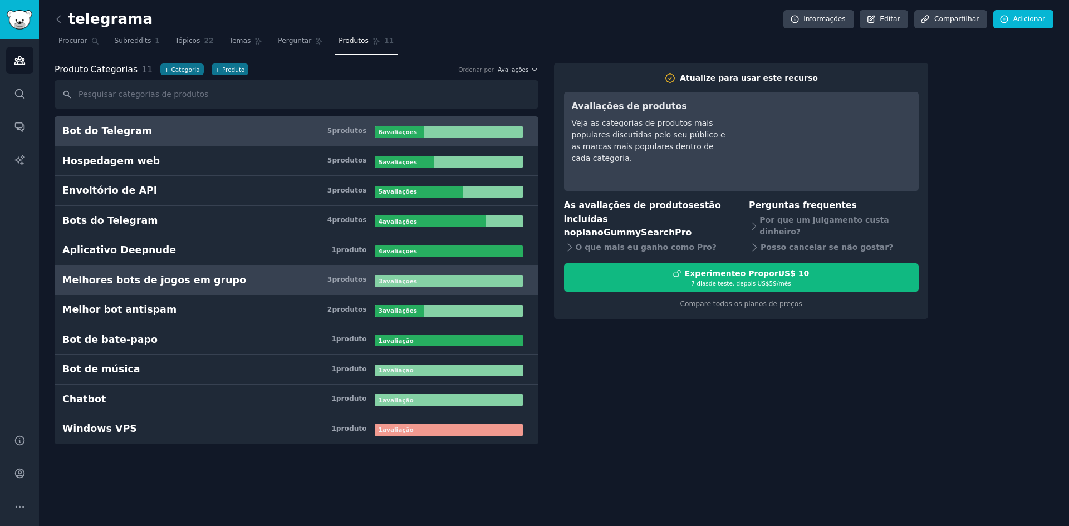
click at [167, 281] on font "Melhores bots de jogos em grupo" at bounding box center [154, 279] width 184 height 11
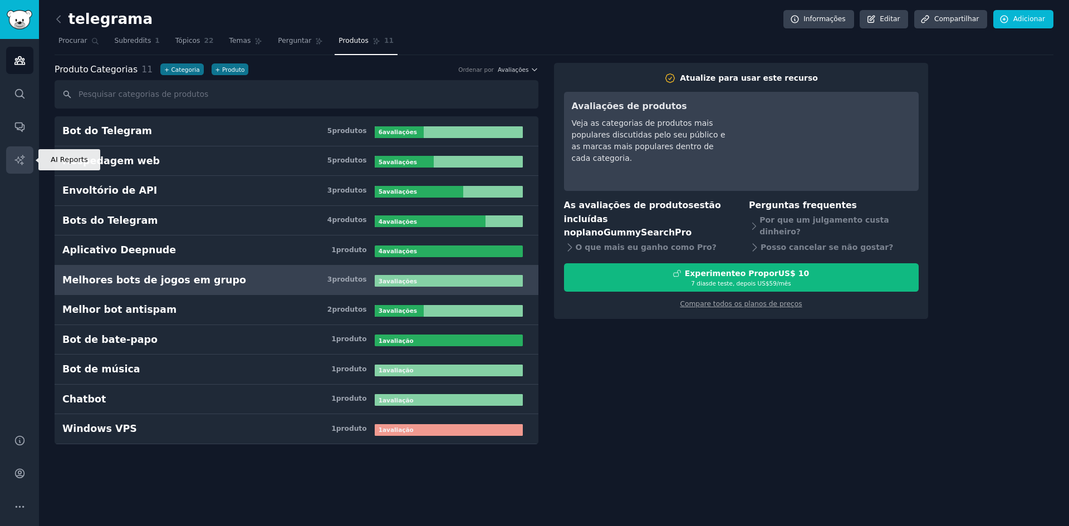
click at [21, 148] on link "Relatórios de IA" at bounding box center [19, 159] width 27 height 27
